Goal: Book appointment/travel/reservation

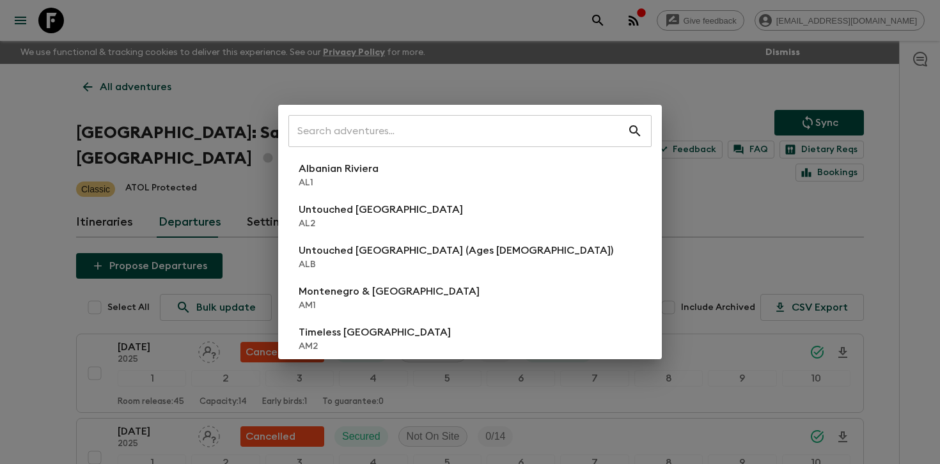
scroll to position [219, 0]
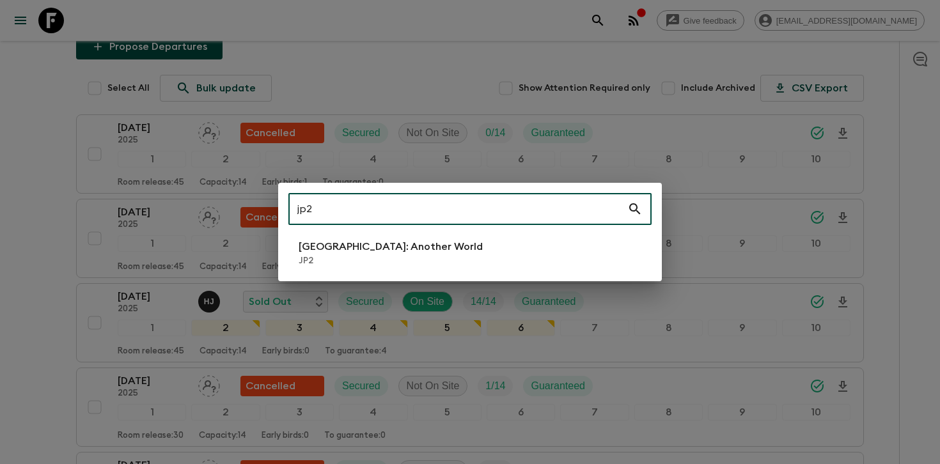
type input "jp2"
click at [421, 267] on li "[GEOGRAPHIC_DATA]: Another World JP2" at bounding box center [469, 253] width 363 height 36
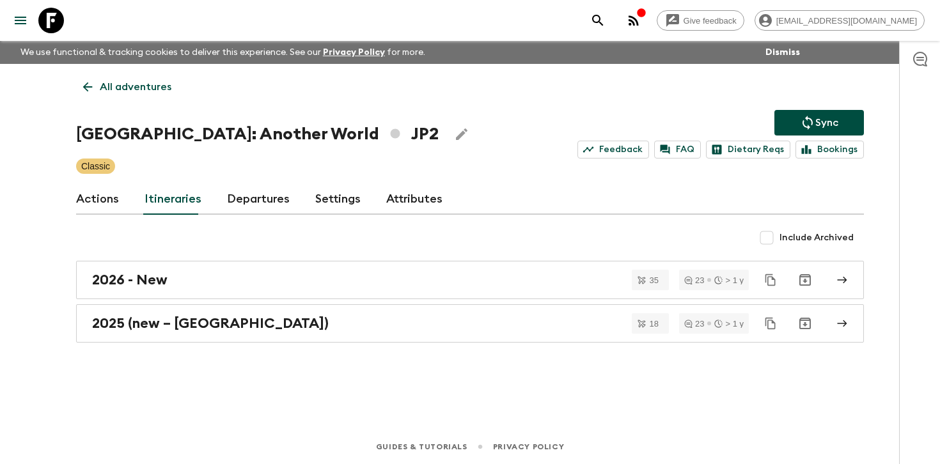
click at [257, 205] on link "Departures" at bounding box center [258, 199] width 63 height 31
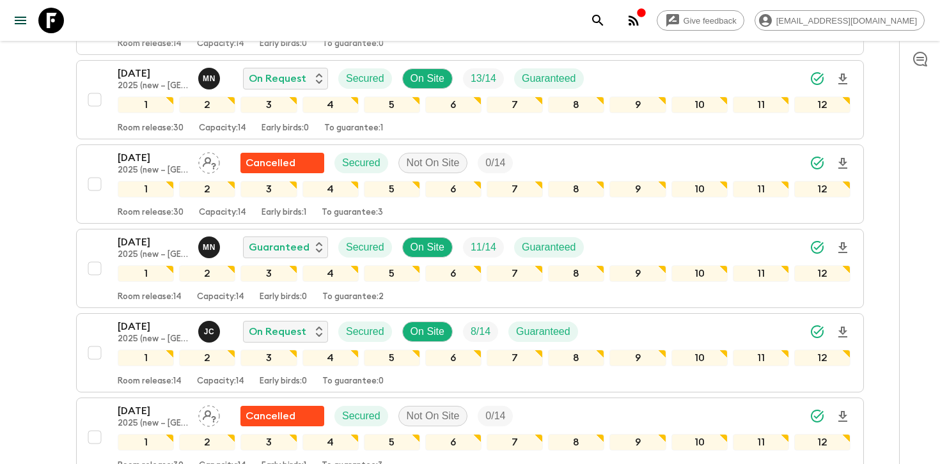
scroll to position [678, 0]
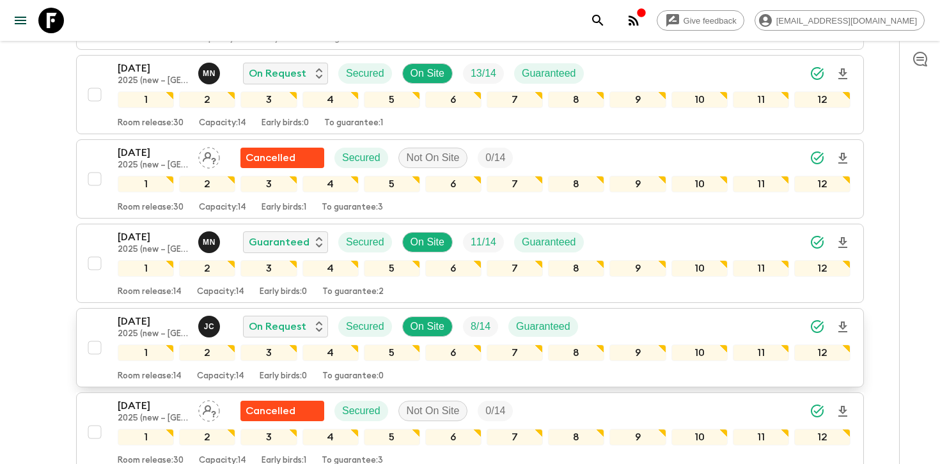
click at [681, 327] on div "[DATE] 2025 (new – Nara) [PERSON_NAME] On Request Secured On Site 8 / 14 Guaran…" at bounding box center [484, 327] width 733 height 26
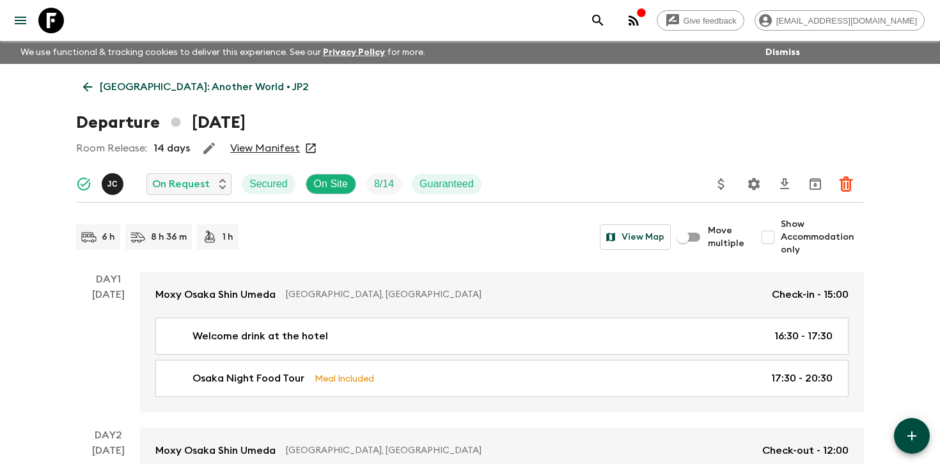
click at [791, 231] on span "Show Accommodation only" at bounding box center [822, 237] width 83 height 38
click at [781, 231] on input "Show Accommodation only" at bounding box center [768, 237] width 26 height 26
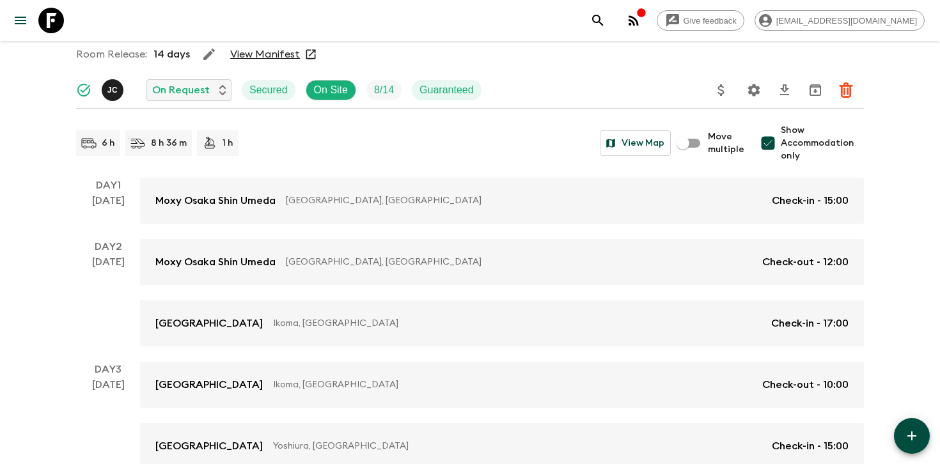
scroll to position [95, 0]
click at [770, 143] on input "Show Accommodation only" at bounding box center [768, 143] width 26 height 26
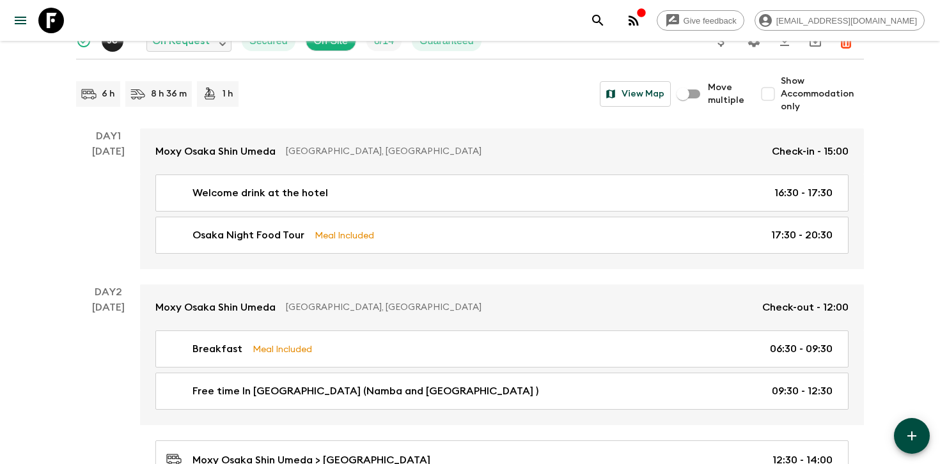
scroll to position [143, 0]
click at [778, 91] on input "Show Accommodation only" at bounding box center [768, 95] width 26 height 26
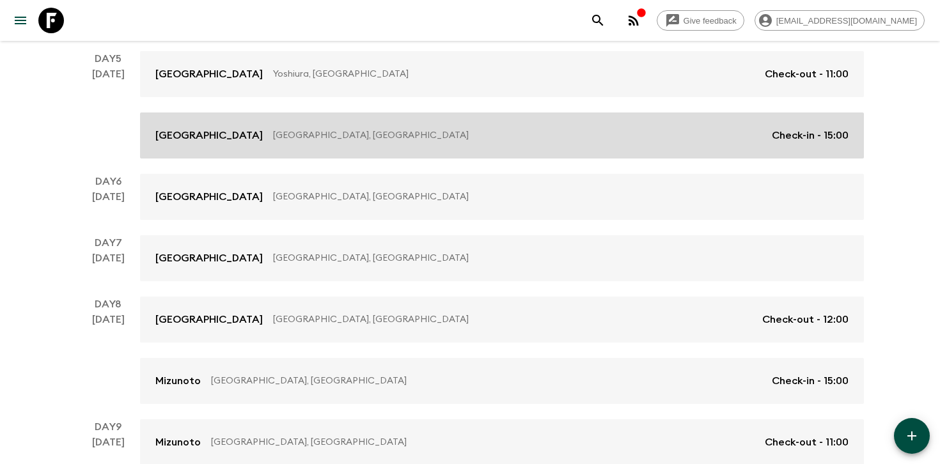
scroll to position [598, 0]
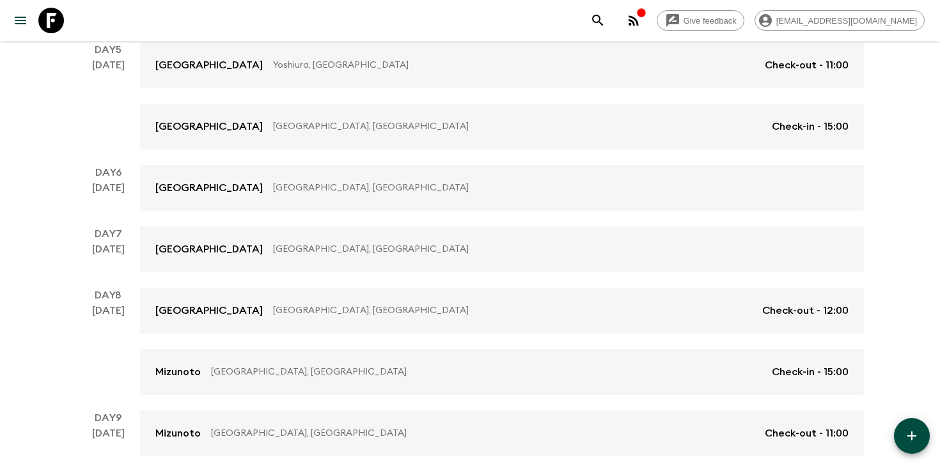
click at [895, 224] on div "Give feedback [PERSON_NAME][EMAIL_ADDRESS][DOMAIN_NAME] We use functional & tra…" at bounding box center [470, 87] width 940 height 1370
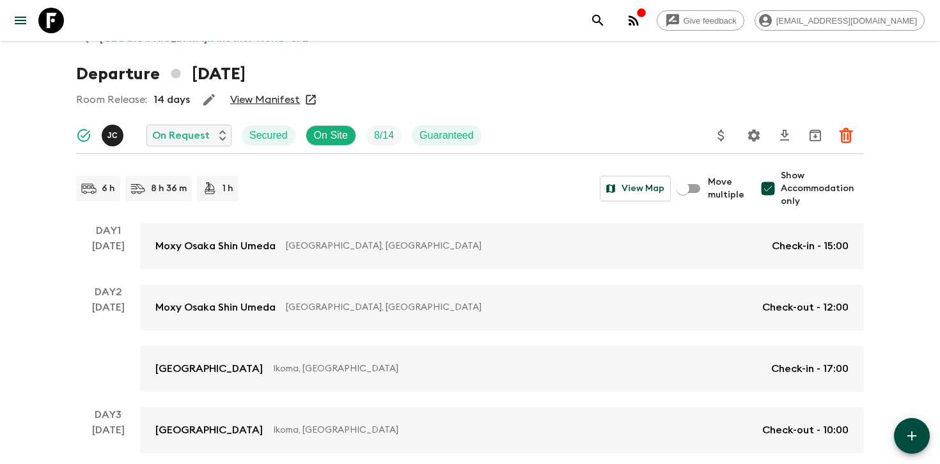
scroll to position [56, 0]
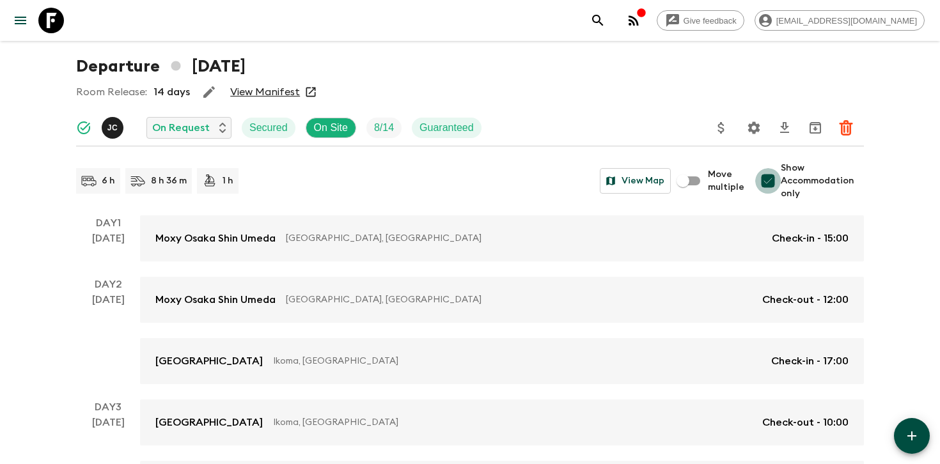
click at [779, 183] on input "Show Accommodation only" at bounding box center [768, 181] width 26 height 26
checkbox input "false"
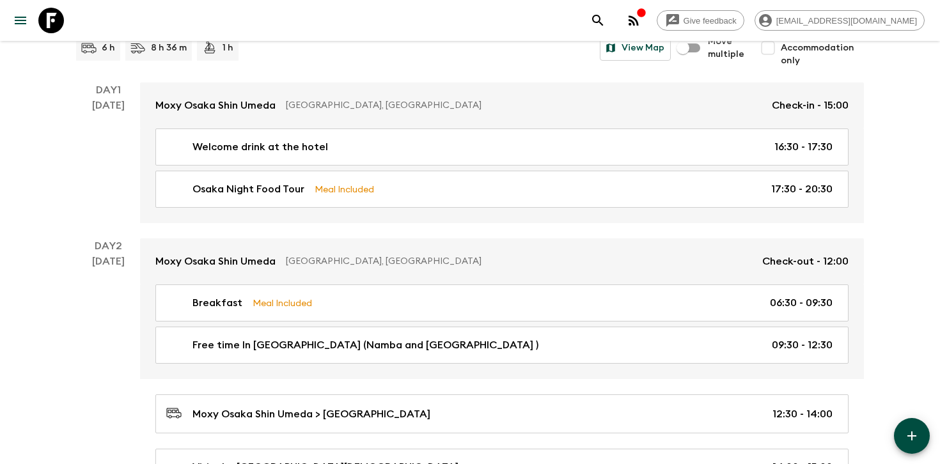
scroll to position [0, 0]
